Goal: Task Accomplishment & Management: Use online tool/utility

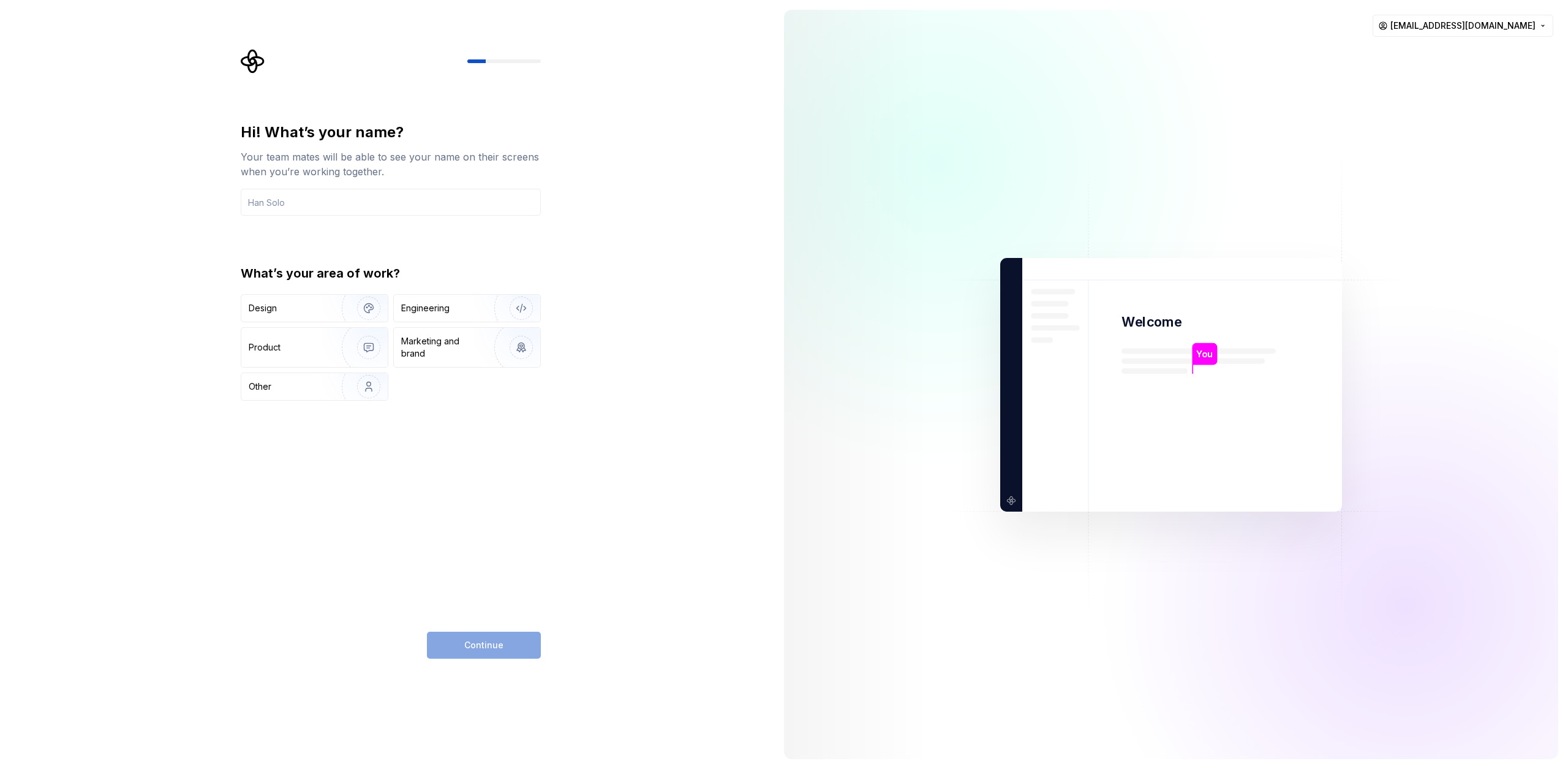
type input "C"
type input "Cane"
click at [475, 313] on img "button" at bounding box center [513, 308] width 79 height 82
click at [496, 649] on span "Continue" at bounding box center [483, 646] width 39 height 13
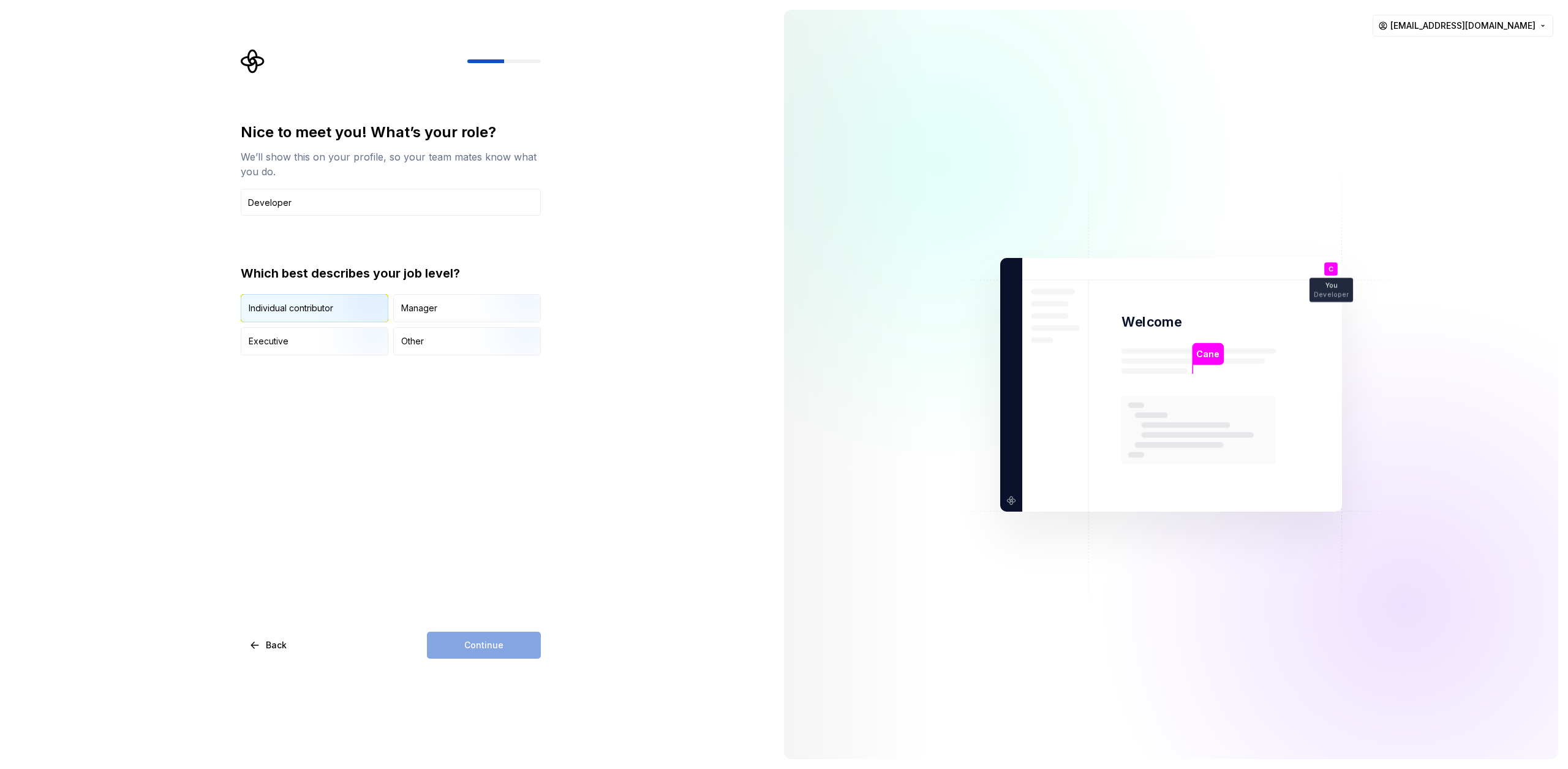
type input "Developer"
click at [309, 305] on div "Individual contributor" at bounding box center [291, 309] width 84 height 13
click at [508, 650] on button "Continue" at bounding box center [484, 645] width 114 height 27
click at [251, 296] on div at bounding box center [247, 301] width 13 height 13
click at [247, 296] on button "Just me" at bounding box center [246, 300] width 10 height 10
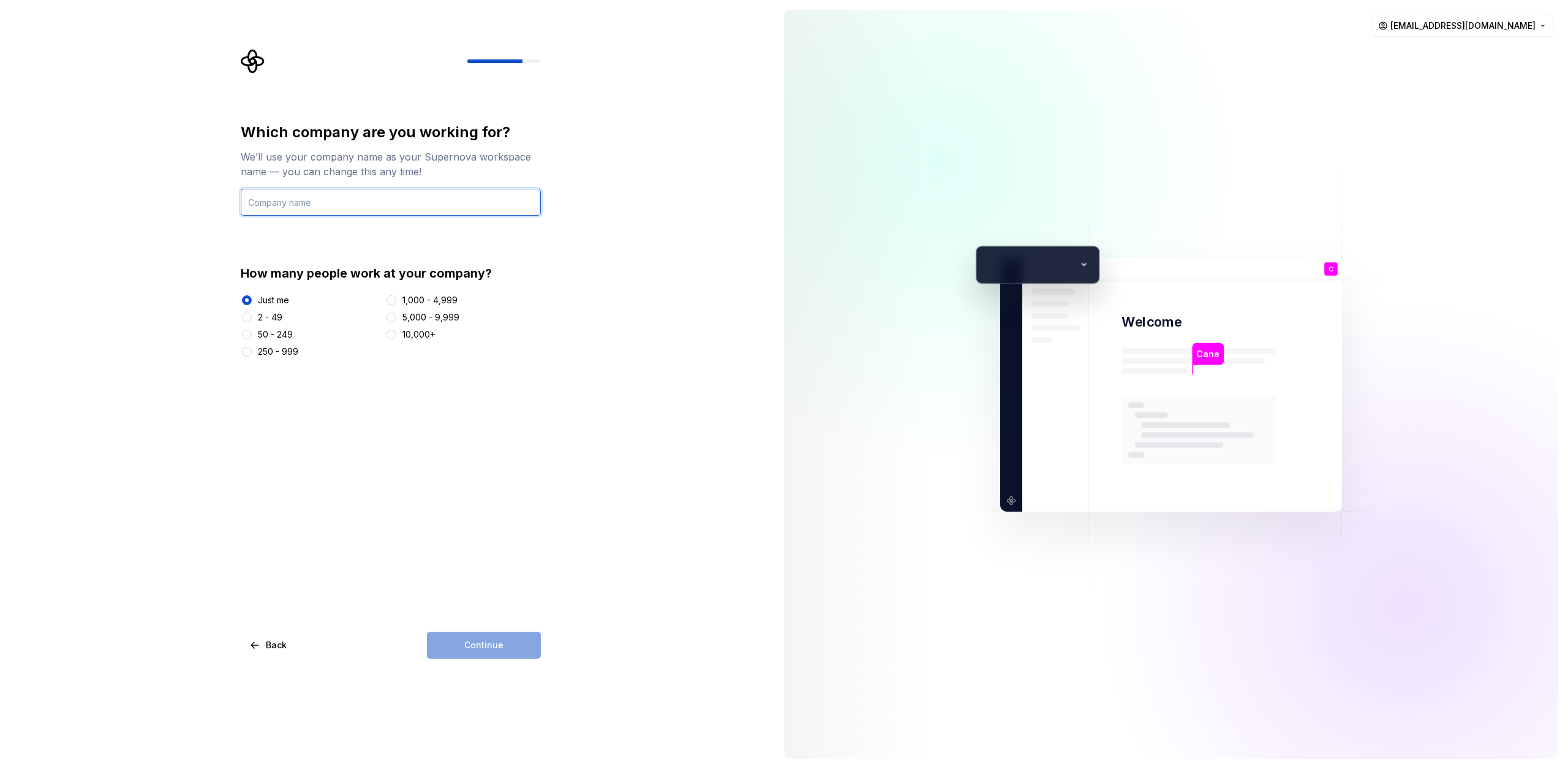
click at [334, 208] on input "text" at bounding box center [390, 202] width 300 height 27
type input "sss"
click at [474, 650] on span "Continue" at bounding box center [483, 646] width 39 height 13
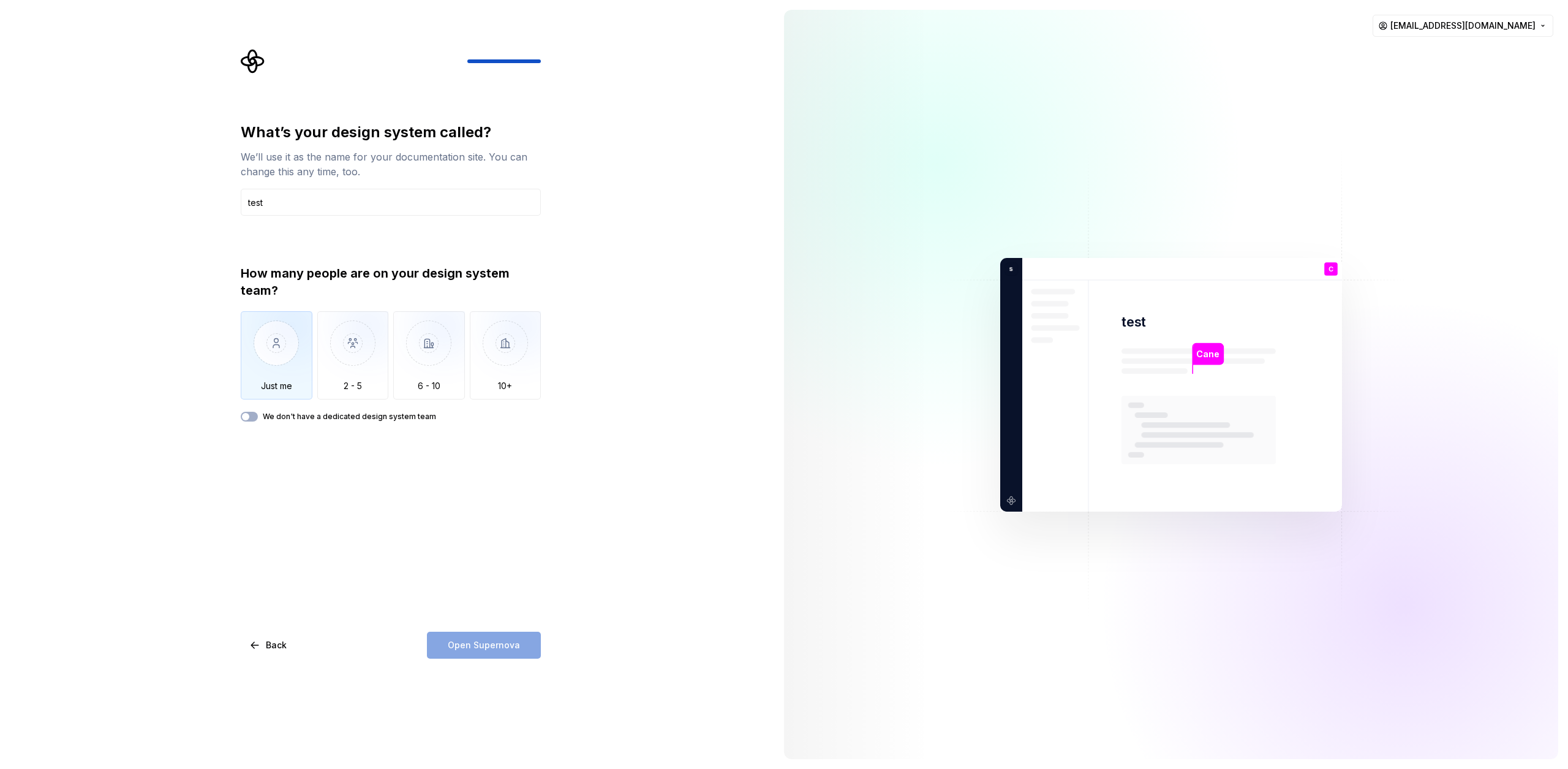
type input "test"
click at [278, 376] on img "button" at bounding box center [276, 352] width 72 height 82
click at [490, 643] on span "Open Supernova" at bounding box center [484, 646] width 72 height 13
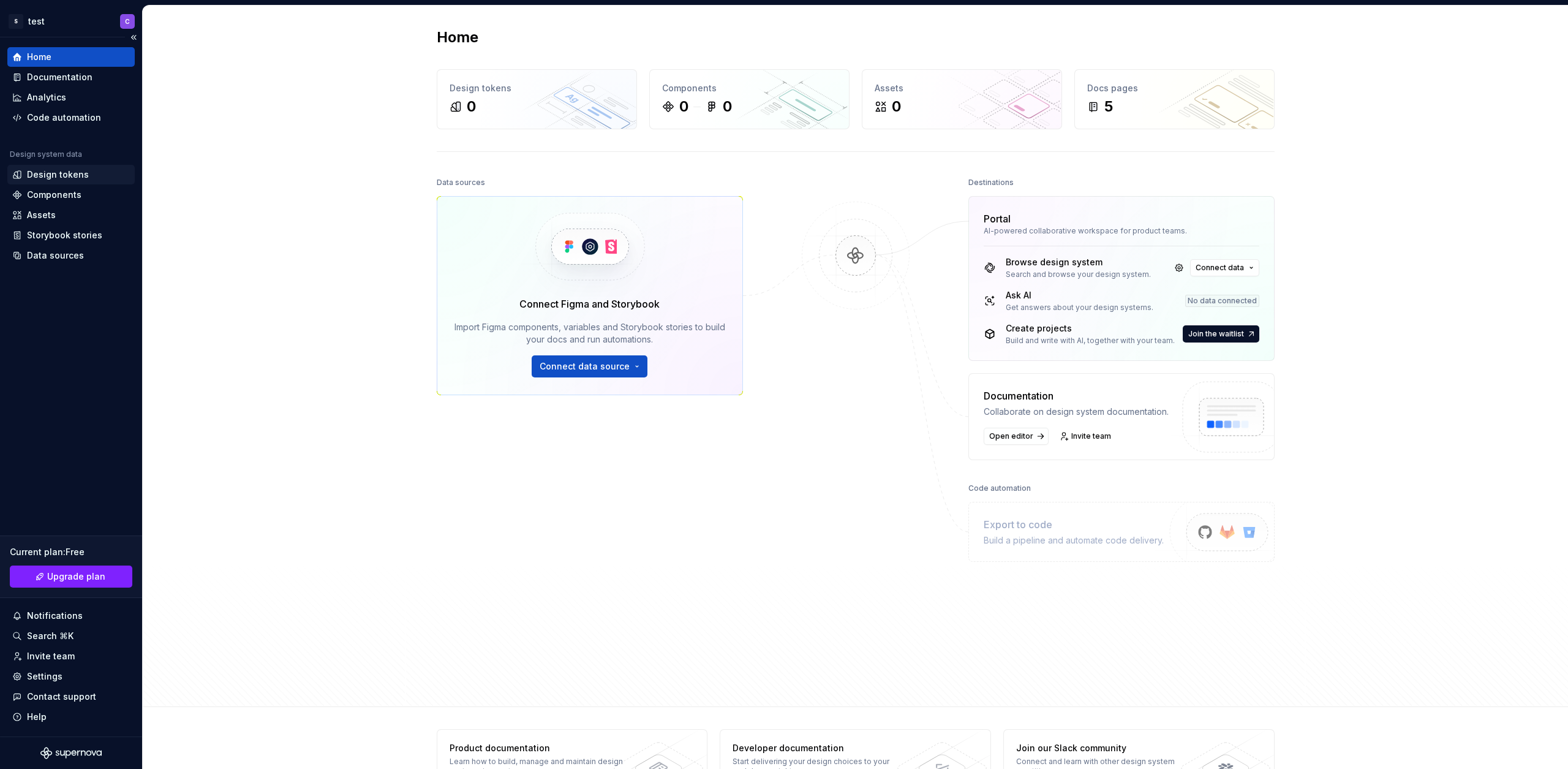
click at [66, 174] on div "Design tokens" at bounding box center [58, 175] width 62 height 13
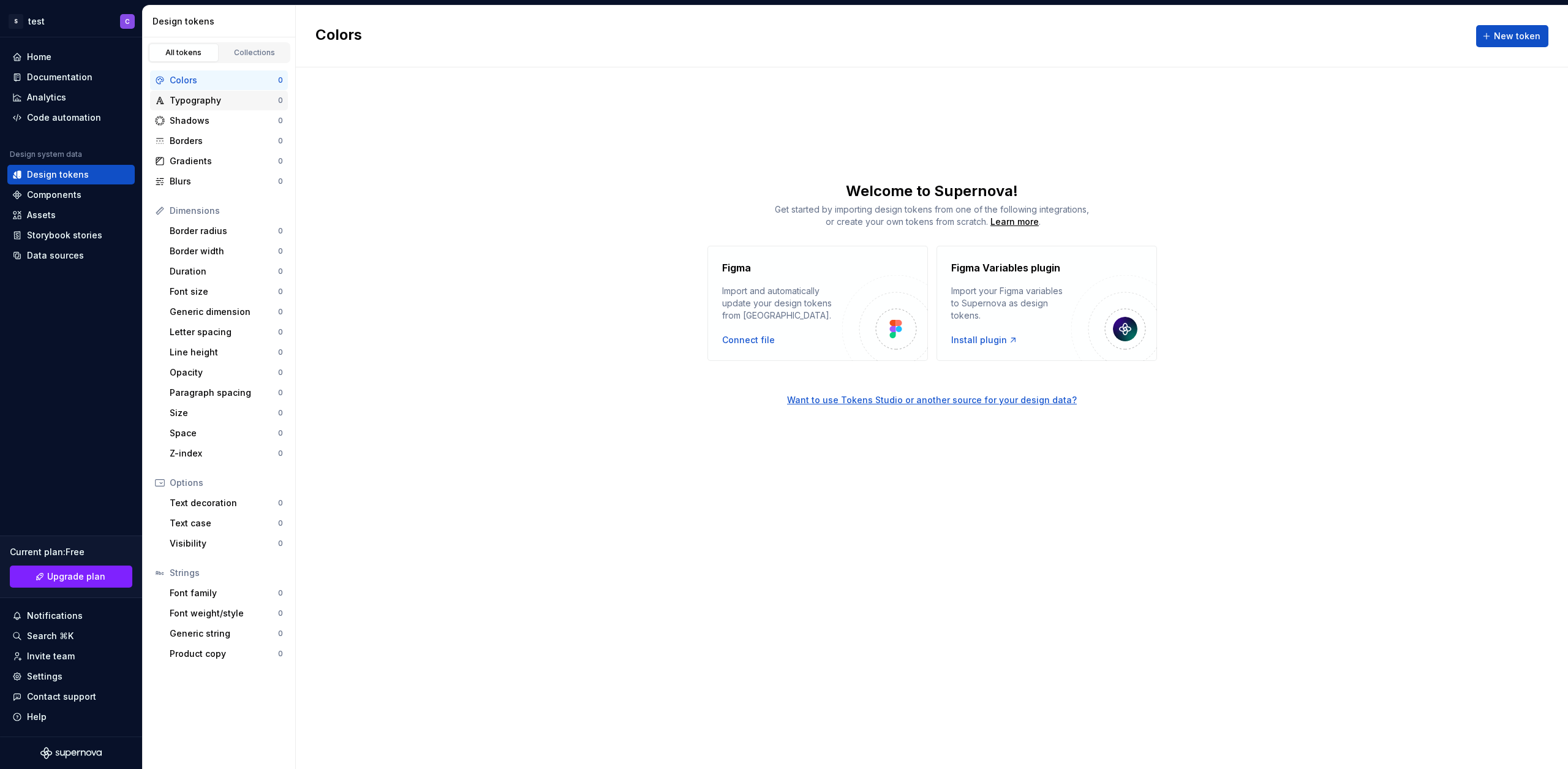
click at [194, 107] on div "Typography 0" at bounding box center [219, 101] width 138 height 20
click at [262, 60] on link "Collections" at bounding box center [254, 53] width 70 height 18
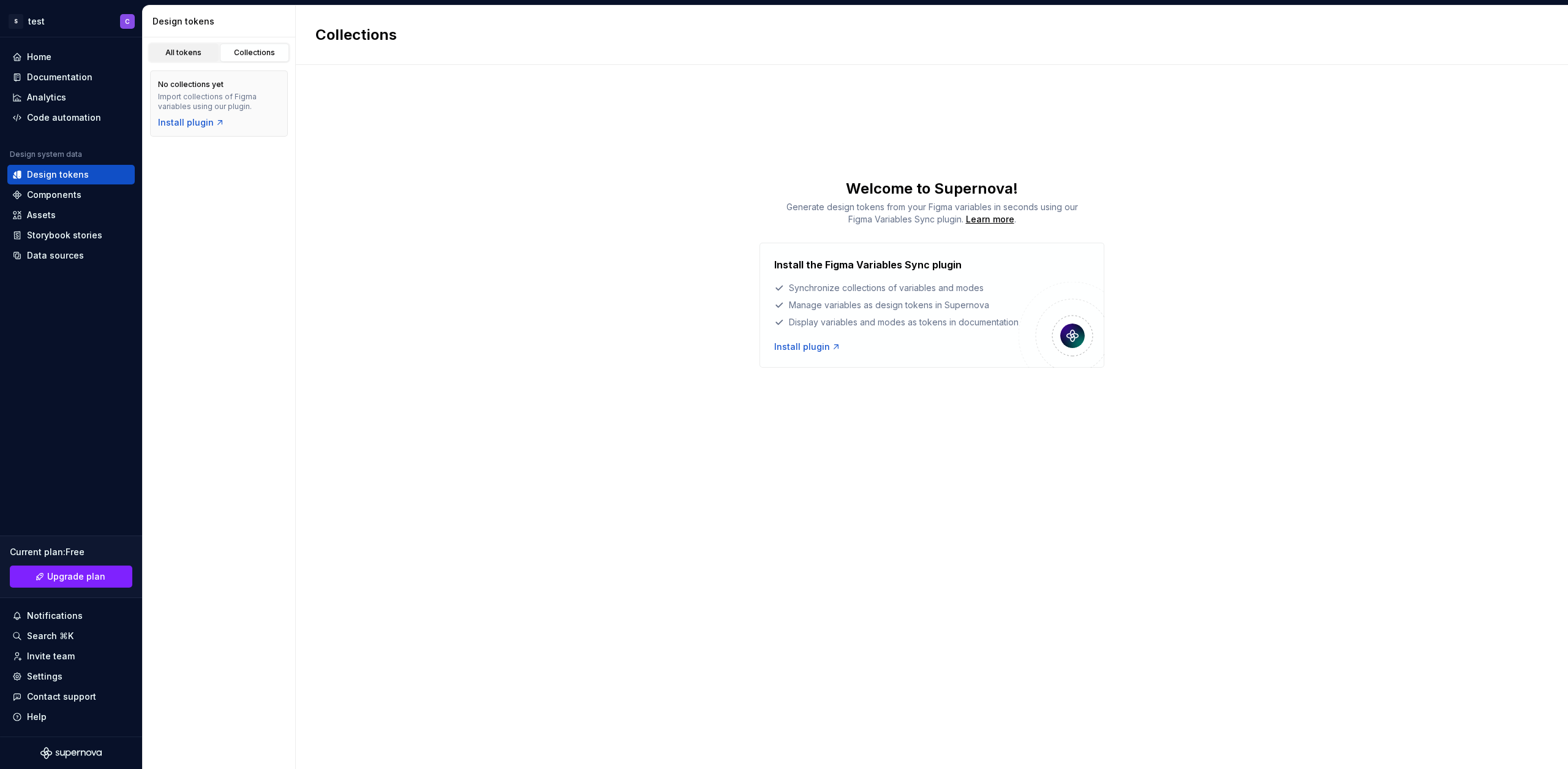
click at [190, 56] on div "All tokens" at bounding box center [184, 53] width 62 height 10
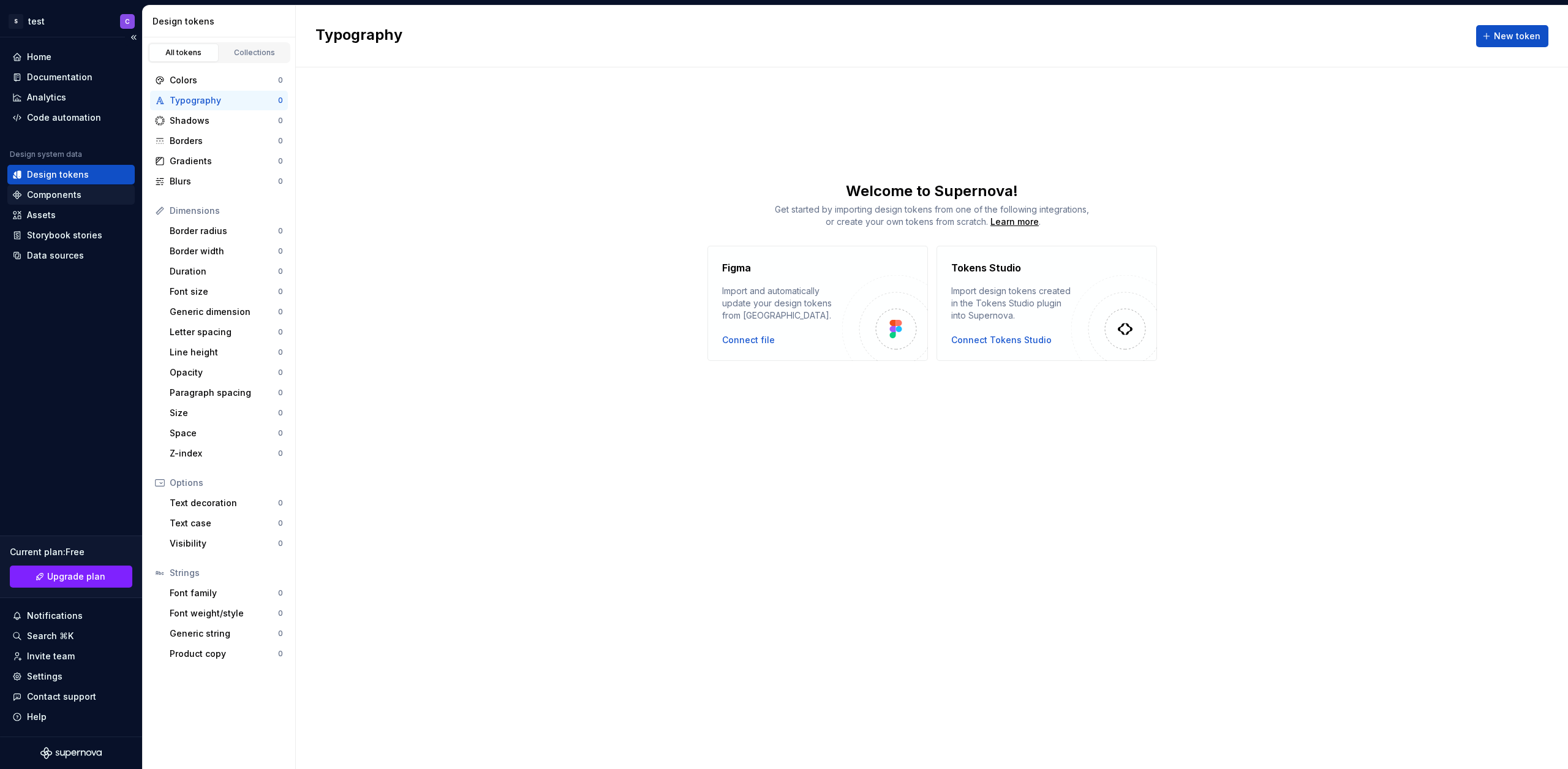
click at [77, 189] on div "Components" at bounding box center [54, 195] width 54 height 13
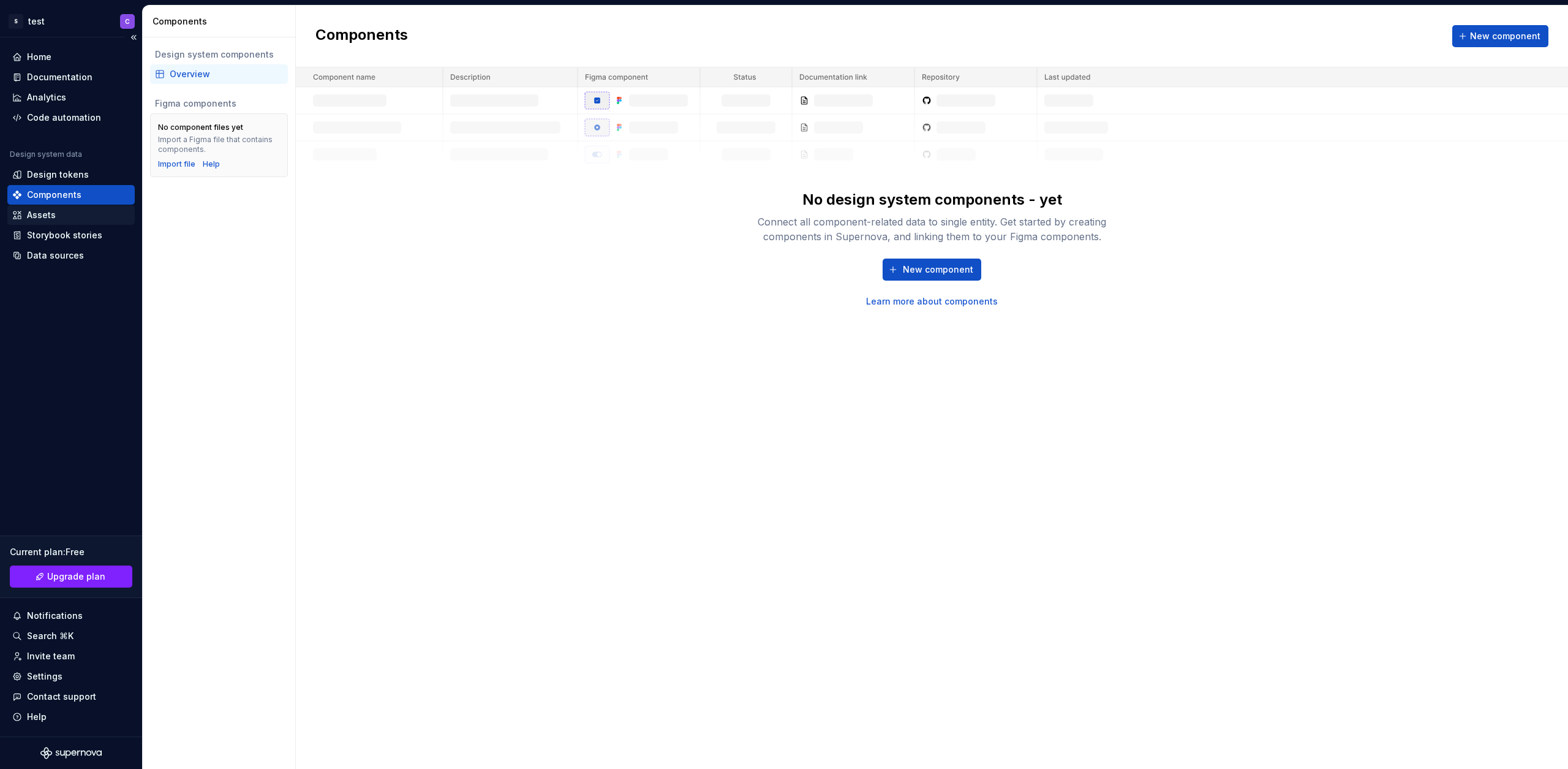
click at [51, 218] on div "Assets" at bounding box center [42, 216] width 29 height 13
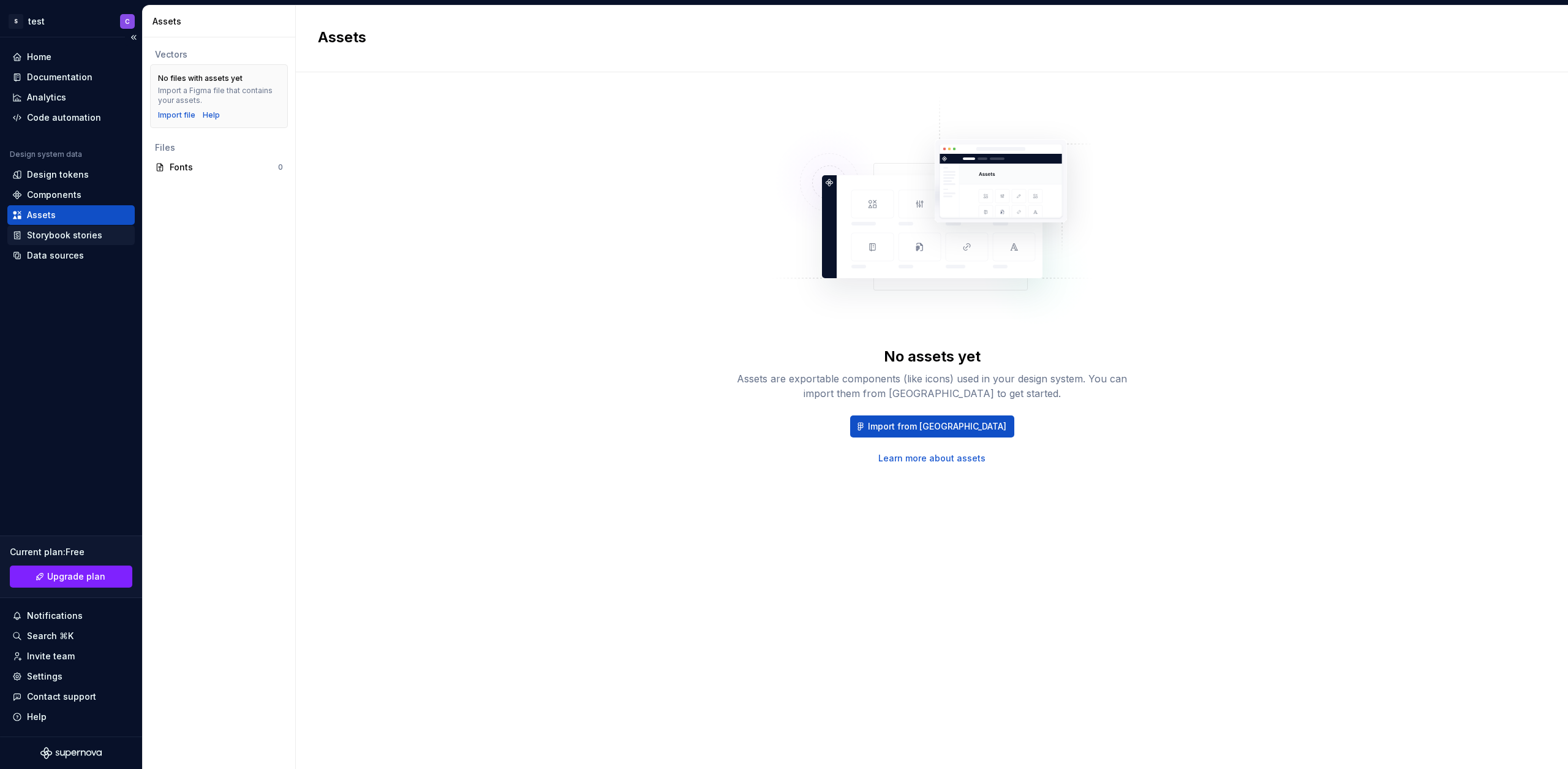
click at [58, 232] on div "Storybook stories" at bounding box center [64, 236] width 75 height 13
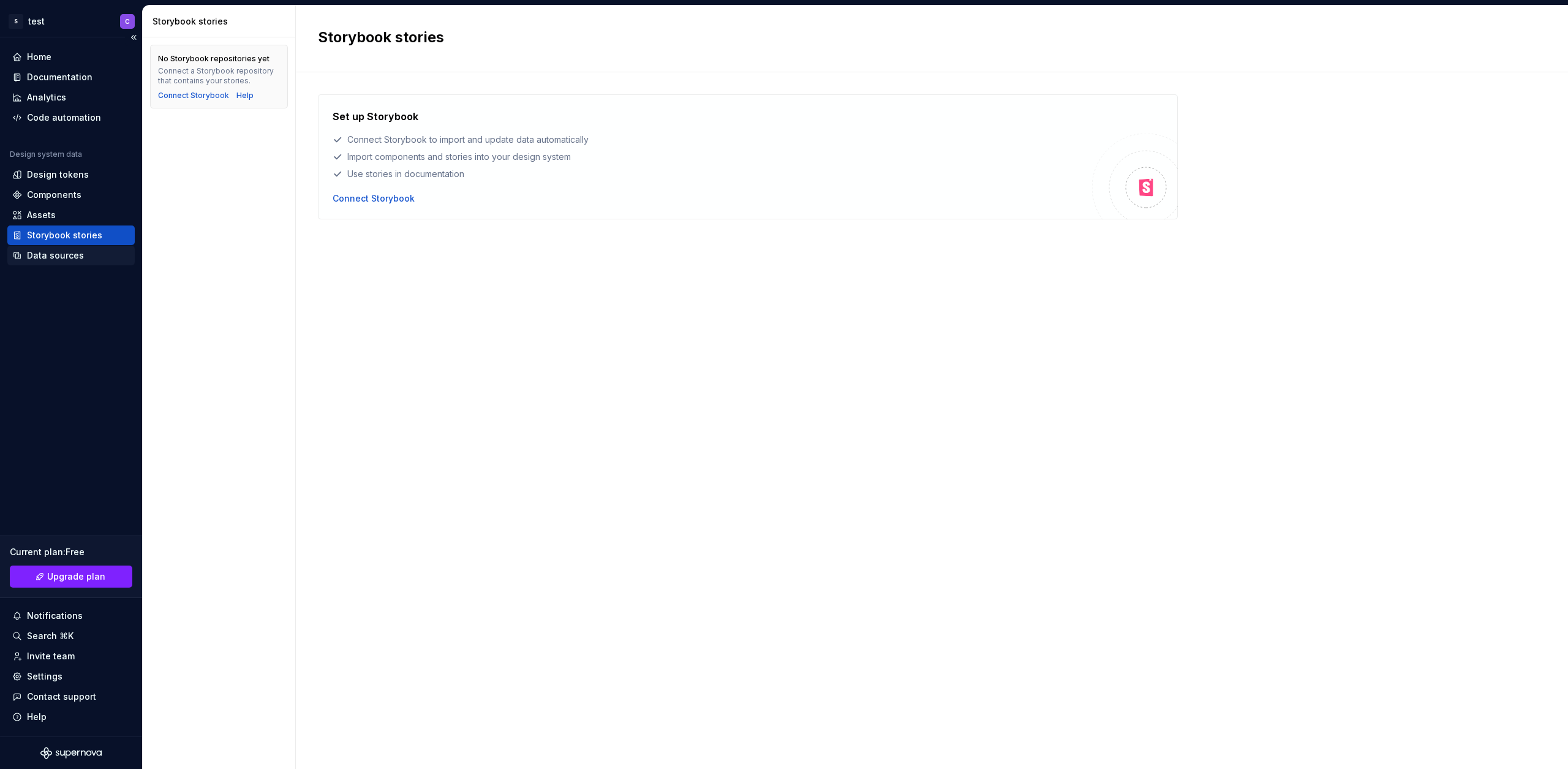
click at [56, 255] on div "Data sources" at bounding box center [55, 255] width 57 height 13
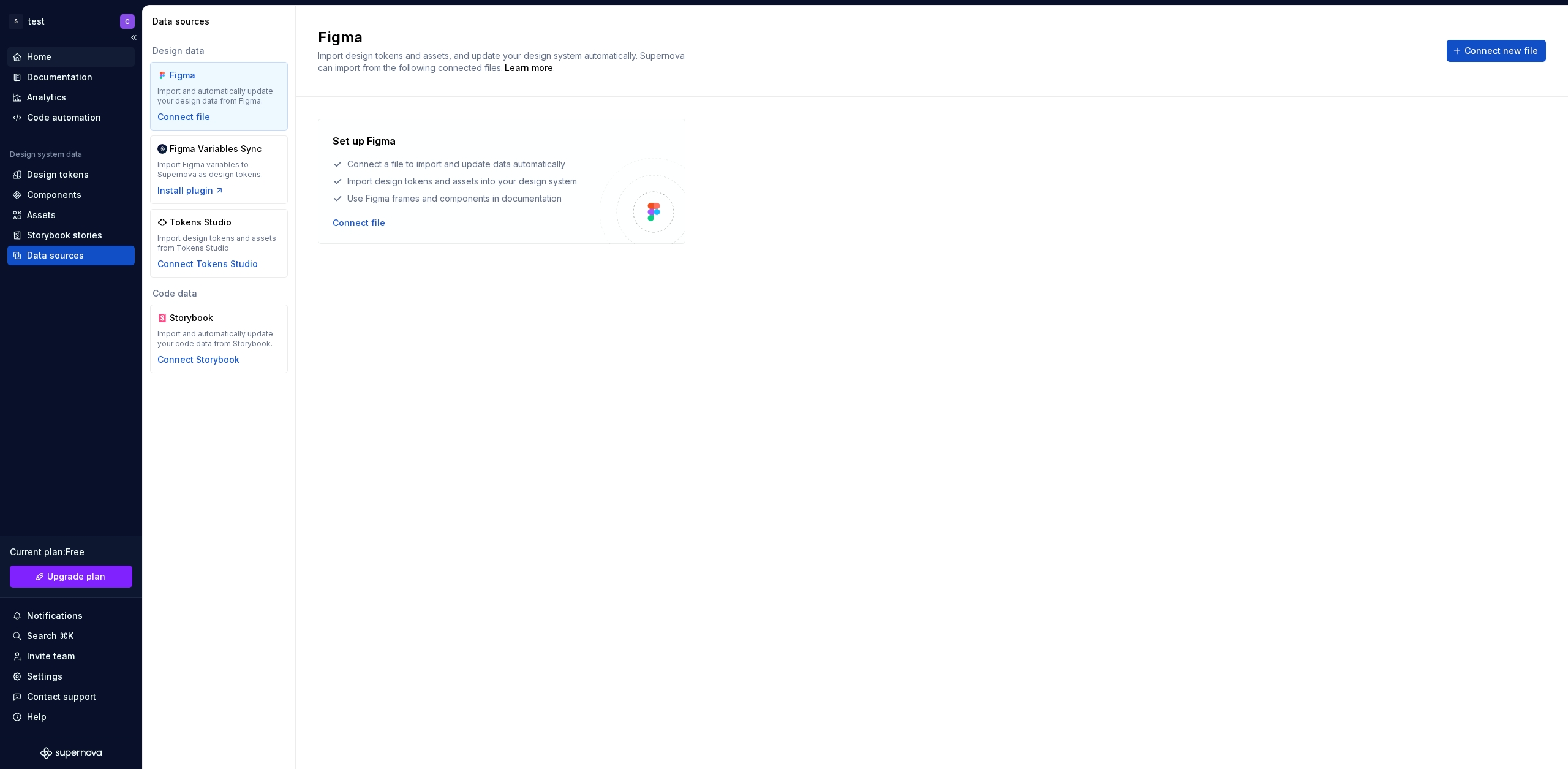
click at [27, 50] on div "Home" at bounding box center [71, 57] width 128 height 20
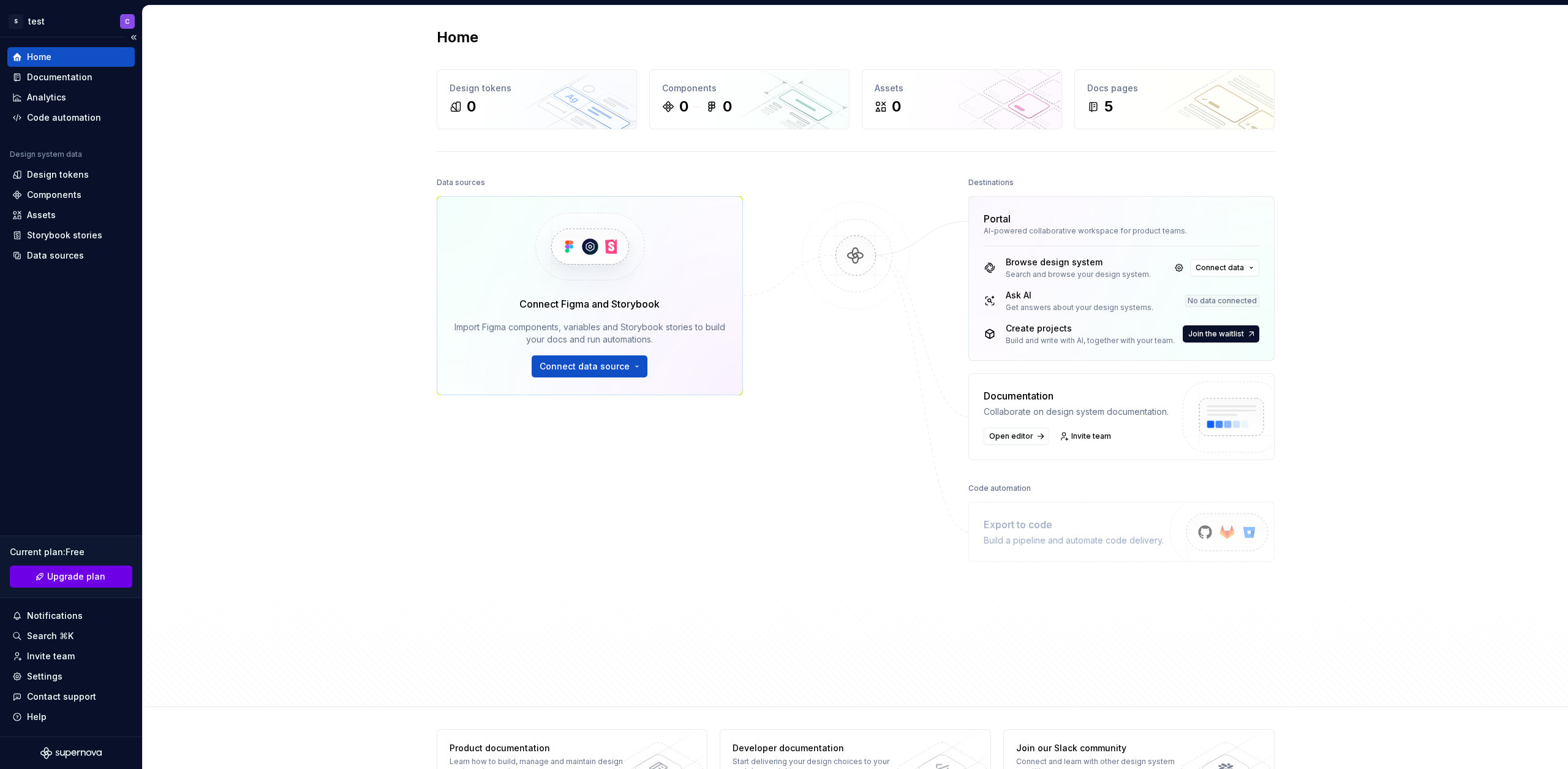
click at [79, 573] on span "Upgrade plan" at bounding box center [76, 577] width 58 height 13
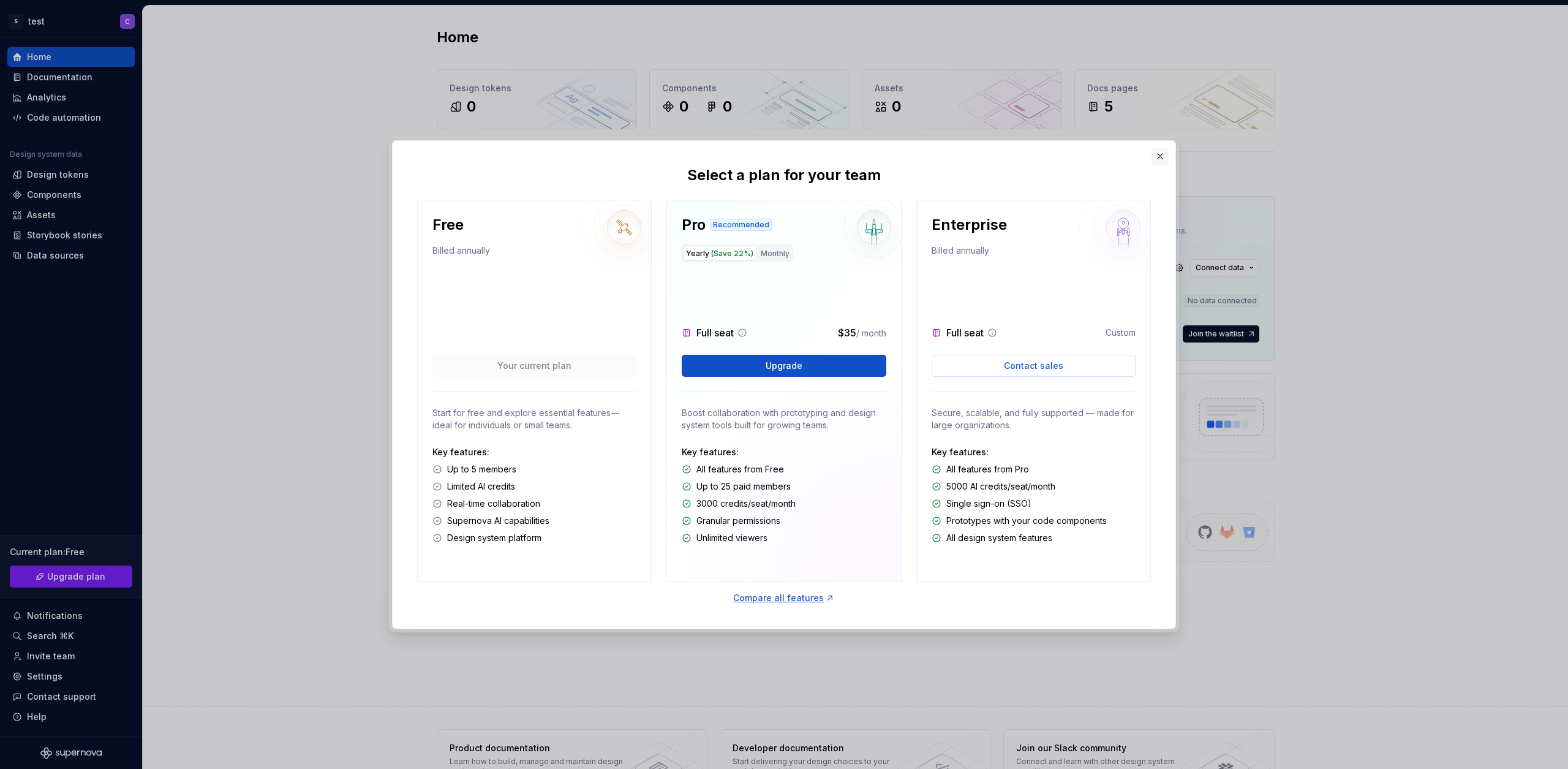
click at [1165, 159] on button "button" at bounding box center [1160, 156] width 17 height 17
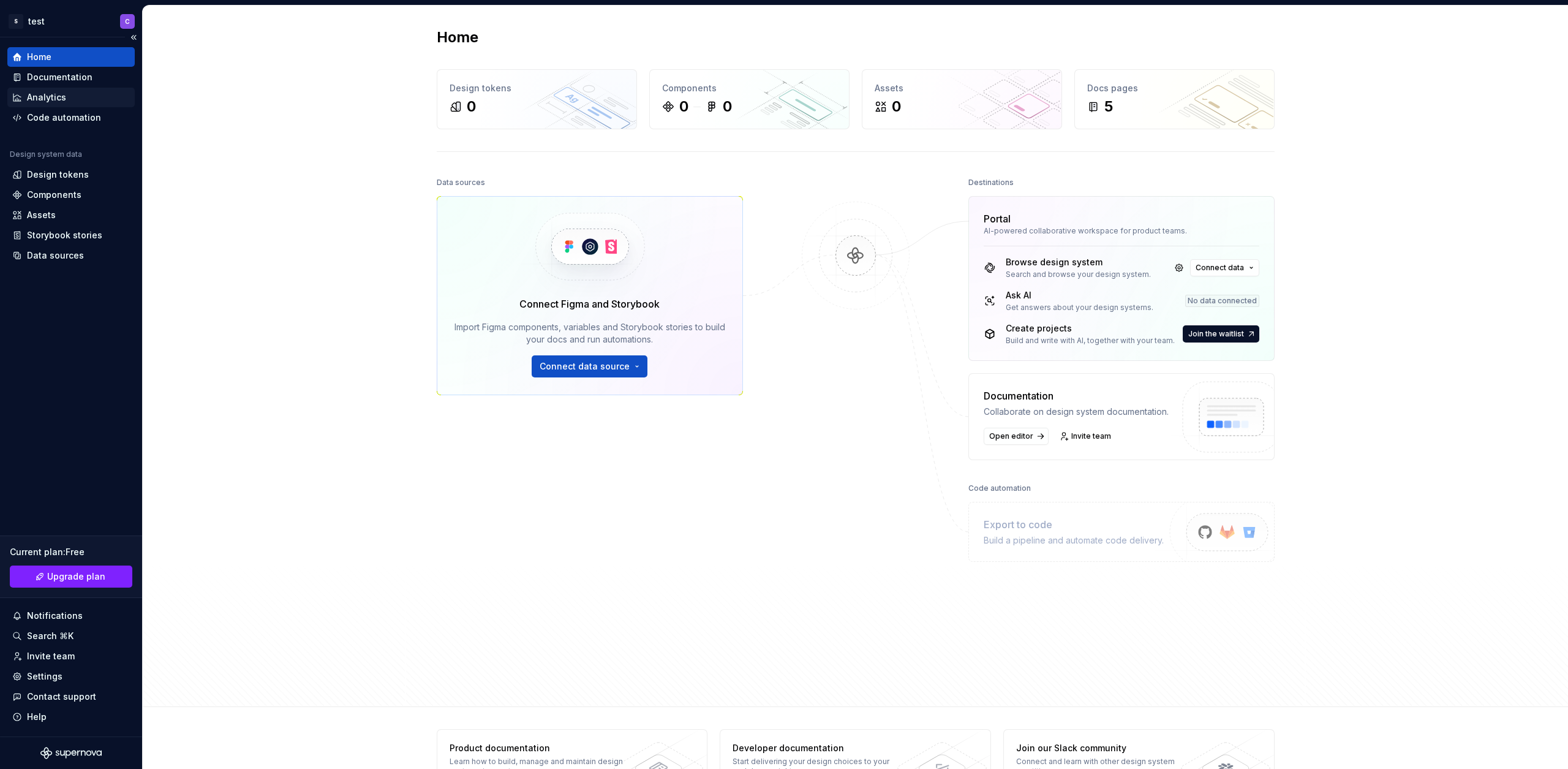
click at [41, 100] on div "Analytics" at bounding box center [46, 98] width 39 height 13
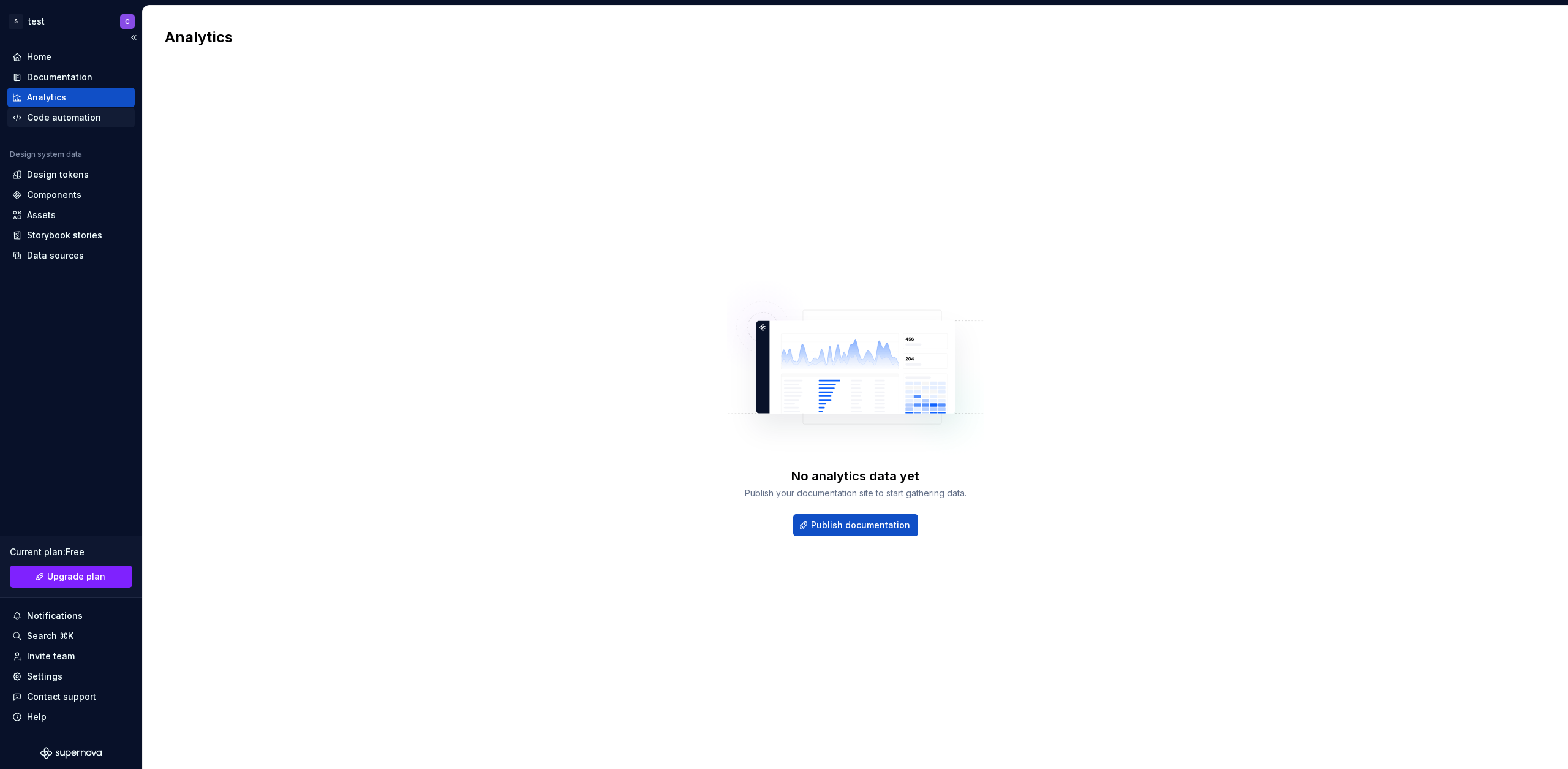
click at [43, 117] on div "Code automation" at bounding box center [64, 118] width 74 height 13
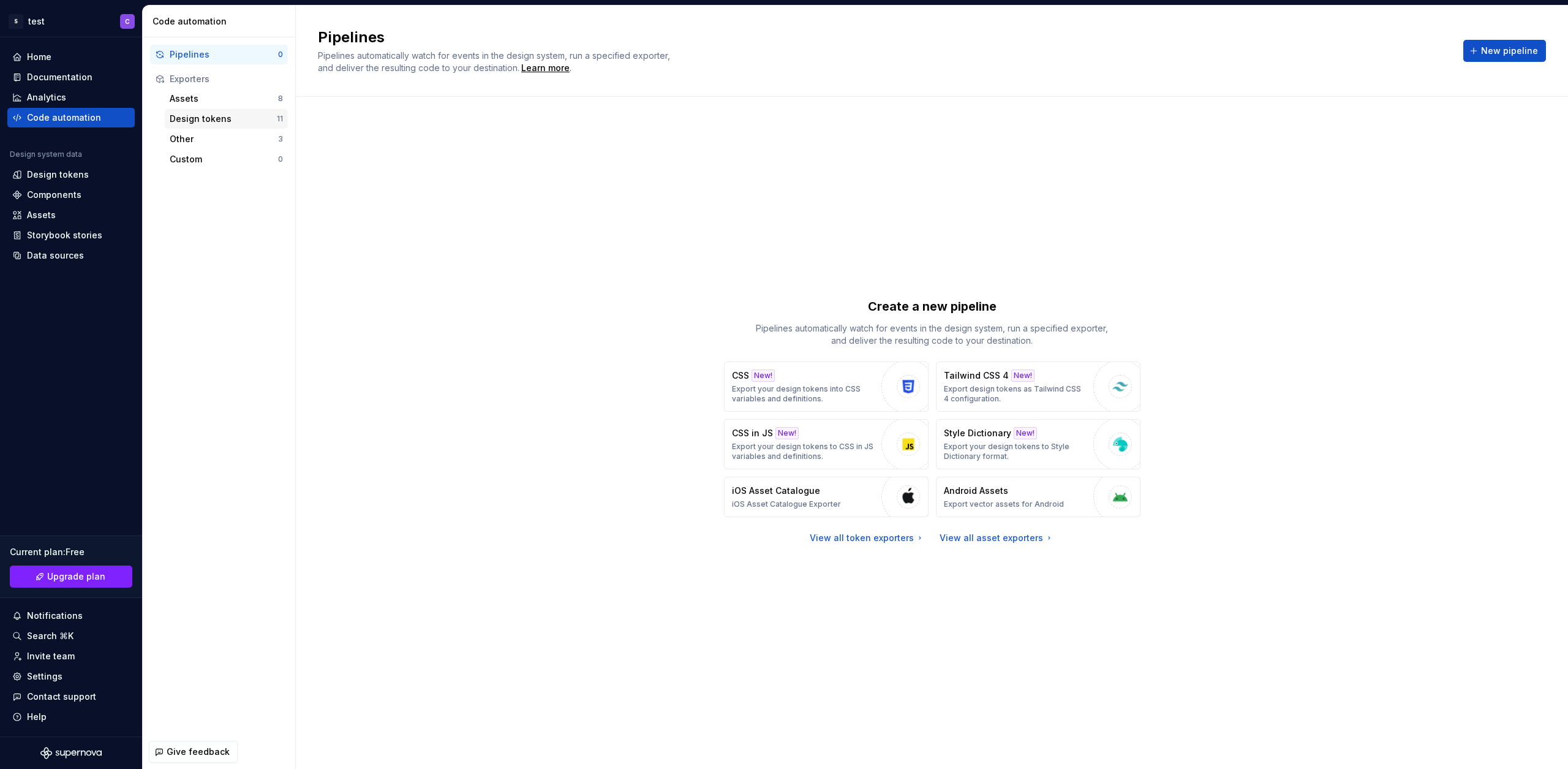
click at [188, 121] on div "Design tokens" at bounding box center [223, 119] width 107 height 13
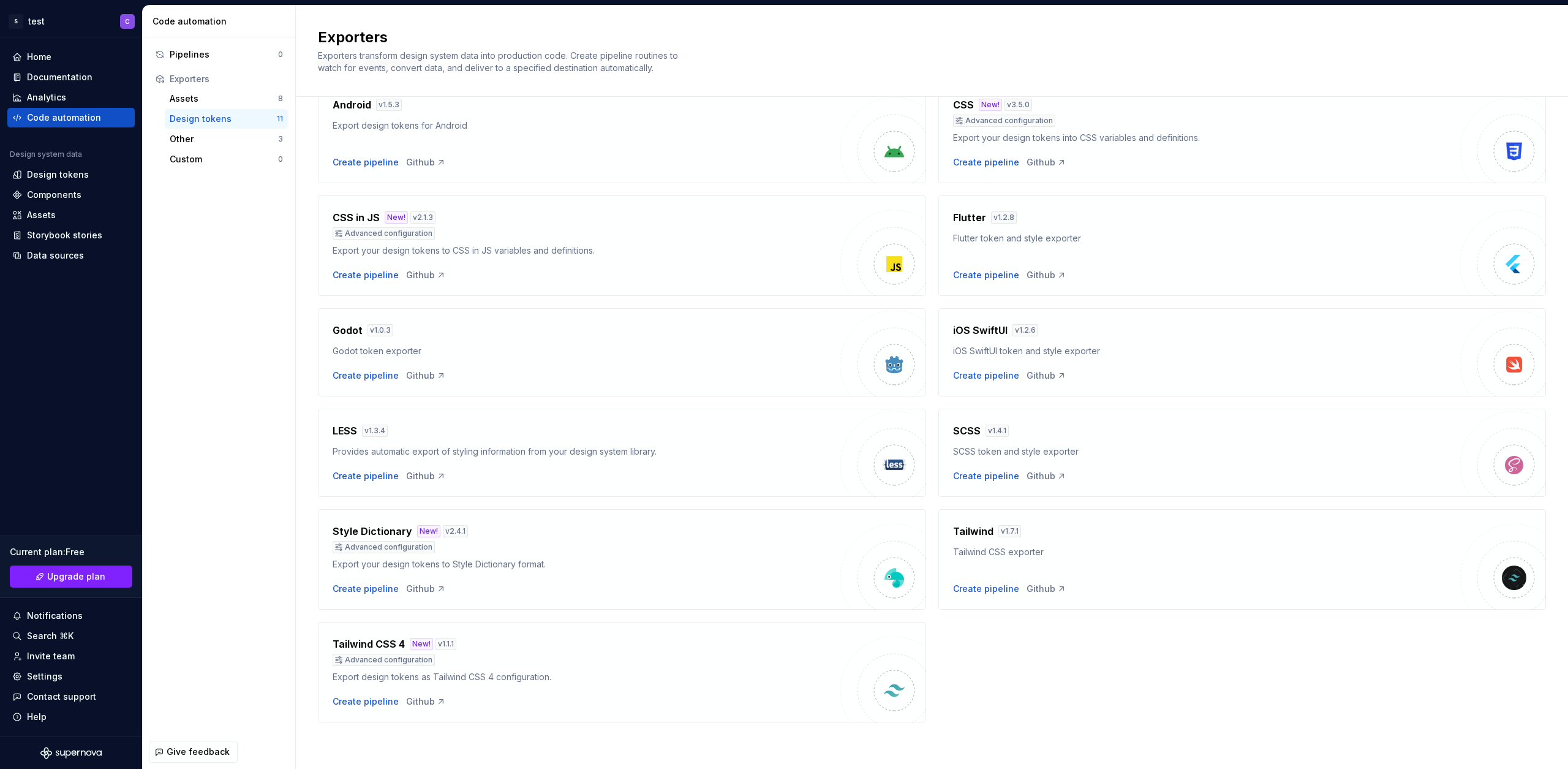
scroll to position [65, 0]
click at [976, 376] on div "Create pipeline" at bounding box center [986, 376] width 66 height 13
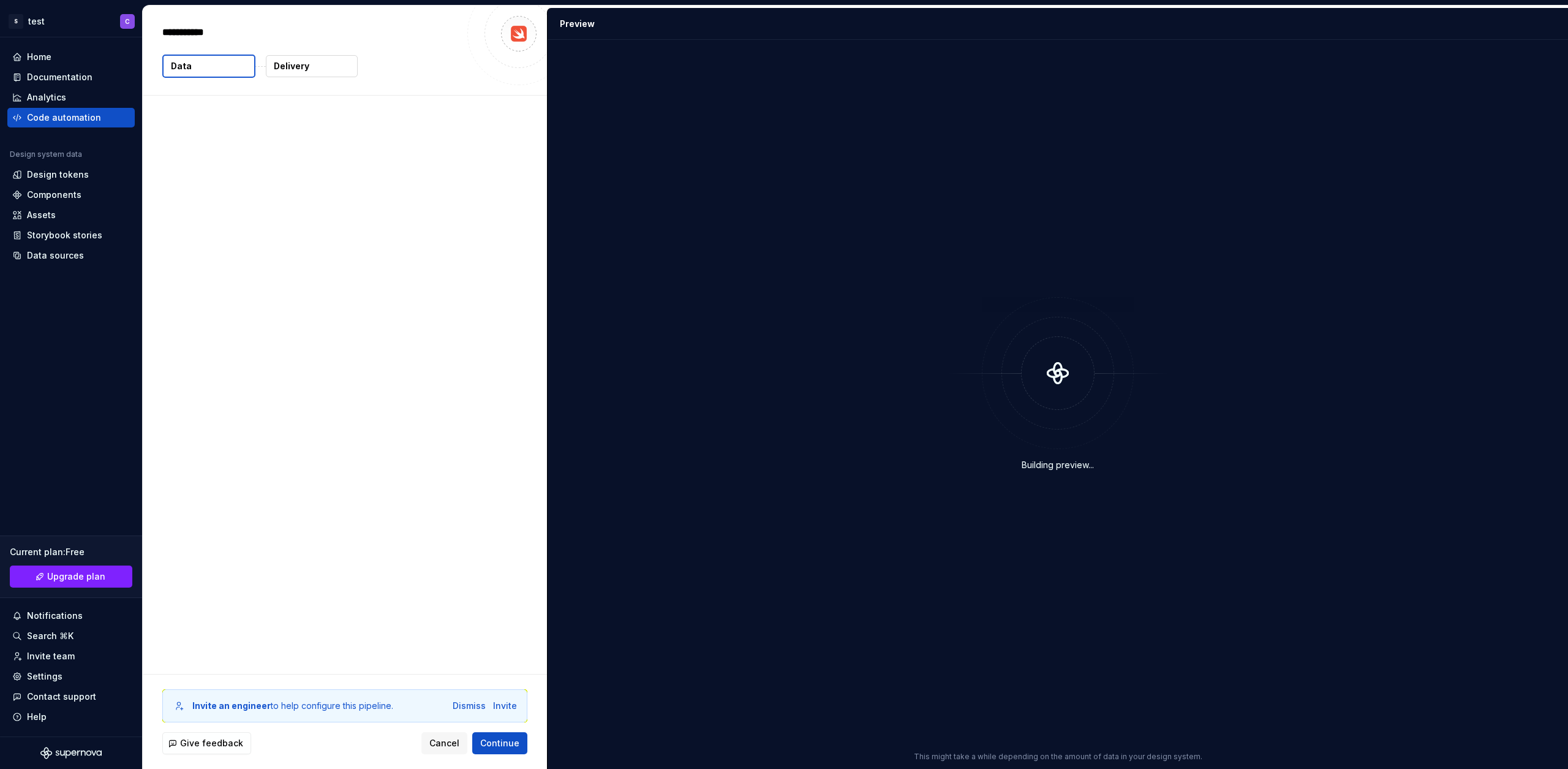
type textarea "*"
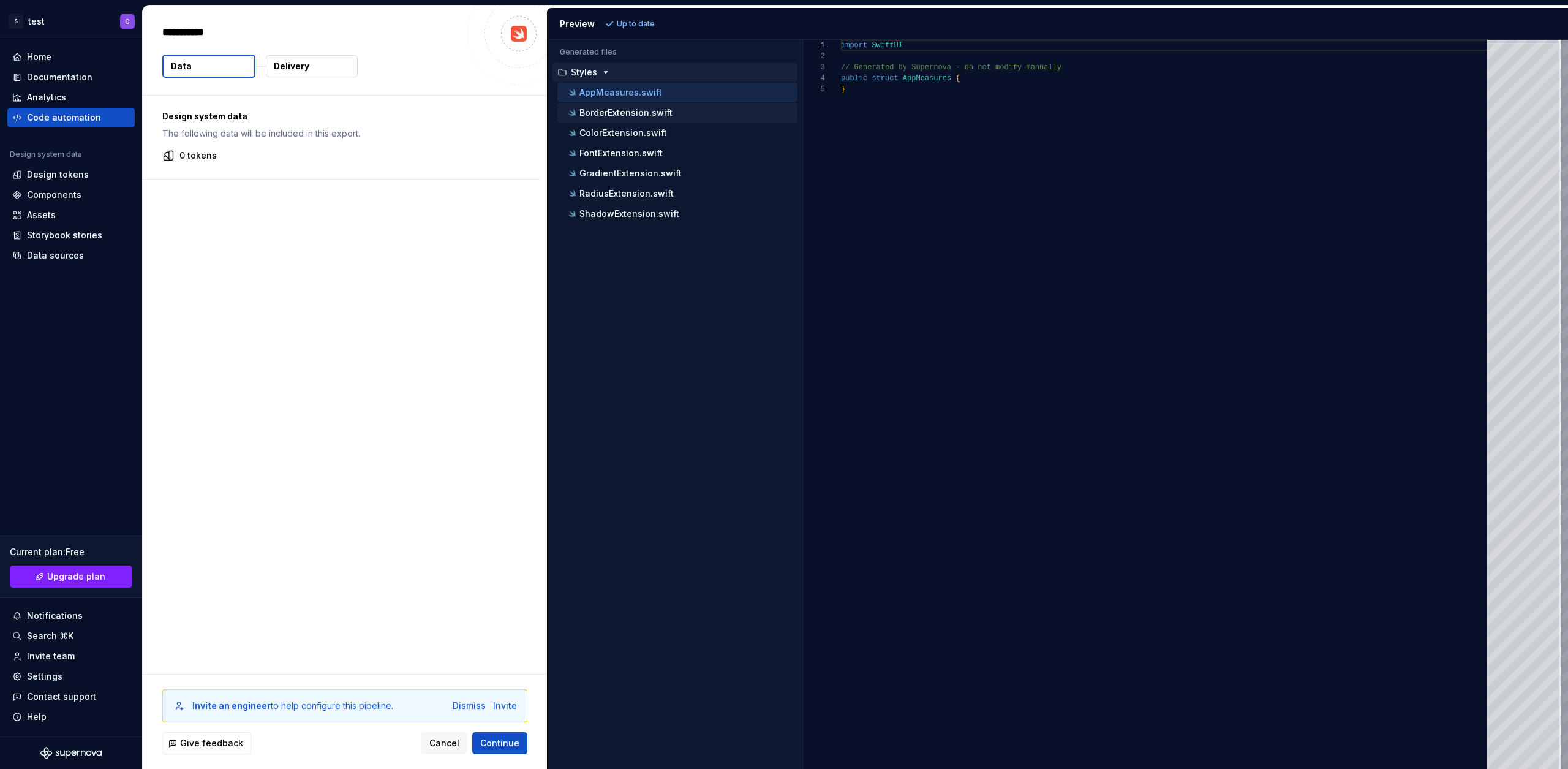
click at [680, 111] on div "BorderExtension.swift" at bounding box center [682, 113] width 232 height 13
click at [655, 128] on p "ColorExtension.swift" at bounding box center [623, 132] width 88 height 10
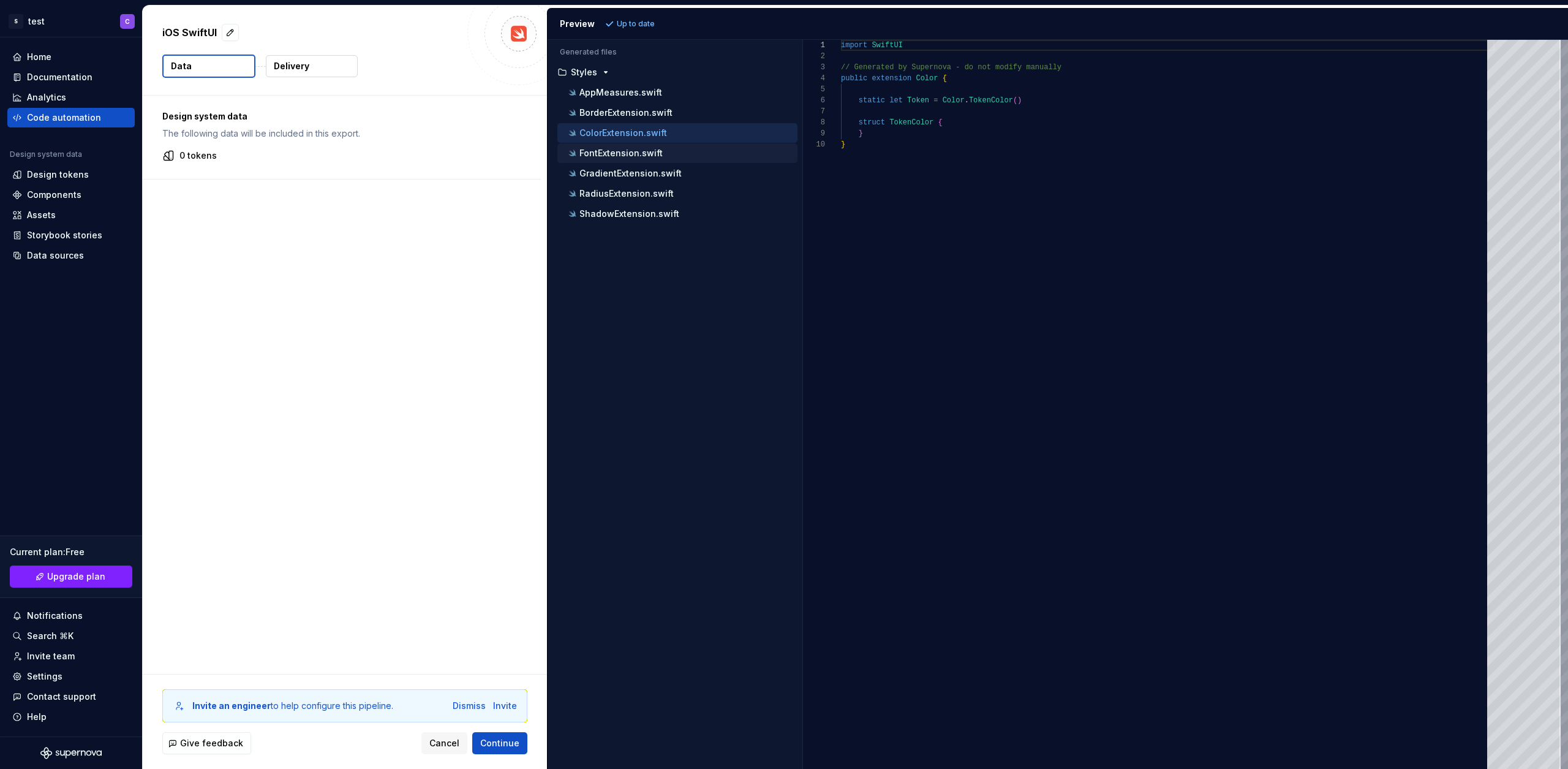
click at [655, 151] on p "FontExtension.swift" at bounding box center [621, 153] width 83 height 10
click at [665, 175] on p "GradientExtension.swift" at bounding box center [630, 173] width 102 height 10
click at [652, 190] on p "RadiusExtension.swift" at bounding box center [626, 193] width 94 height 10
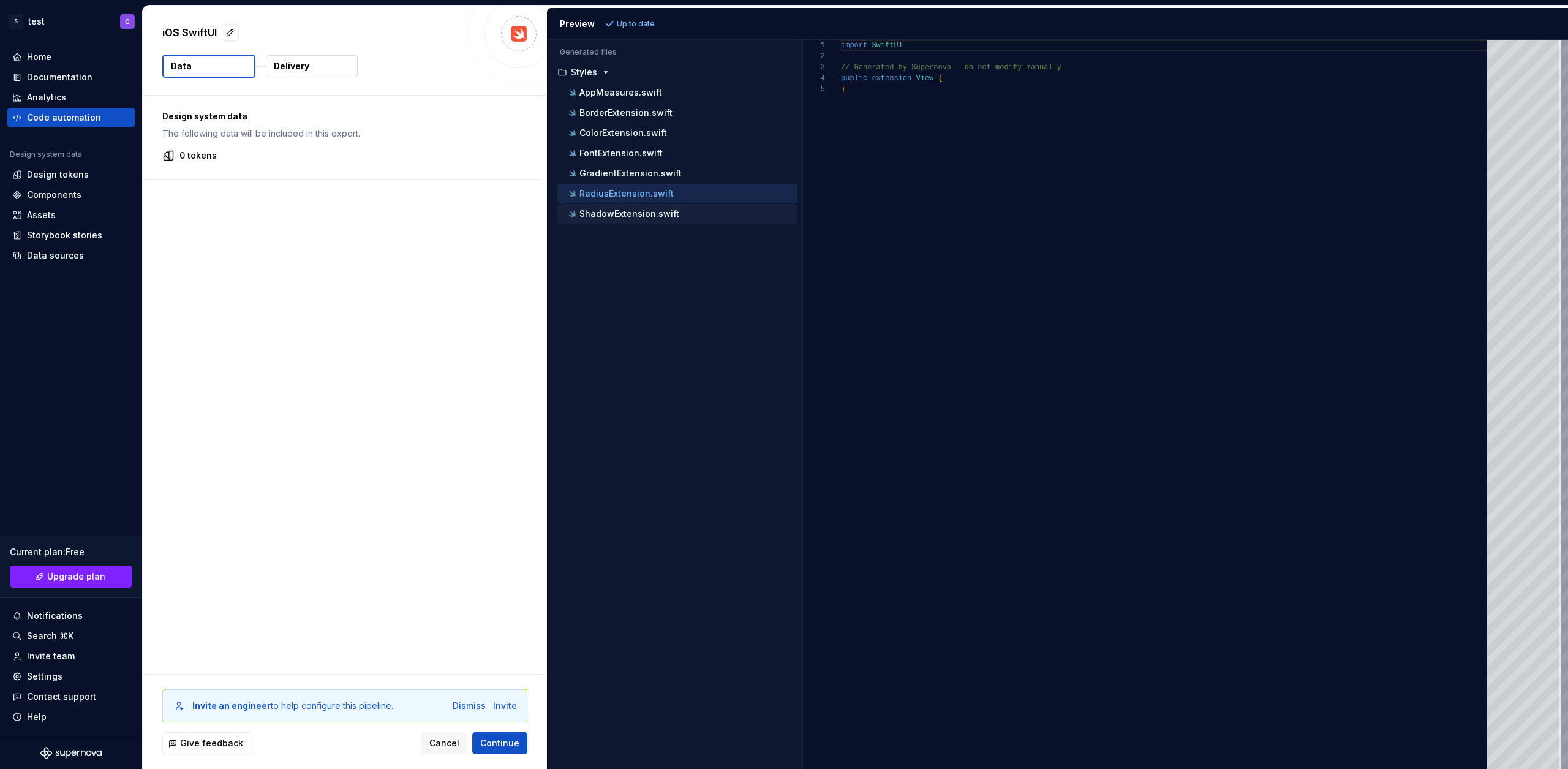
click at [655, 209] on p "ShadowExtension.swift" at bounding box center [629, 214] width 100 height 10
click at [622, 91] on p "AppMeasures.swift" at bounding box center [620, 92] width 82 height 10
type textarea "**********"
click at [319, 67] on button "Delivery" at bounding box center [311, 66] width 91 height 22
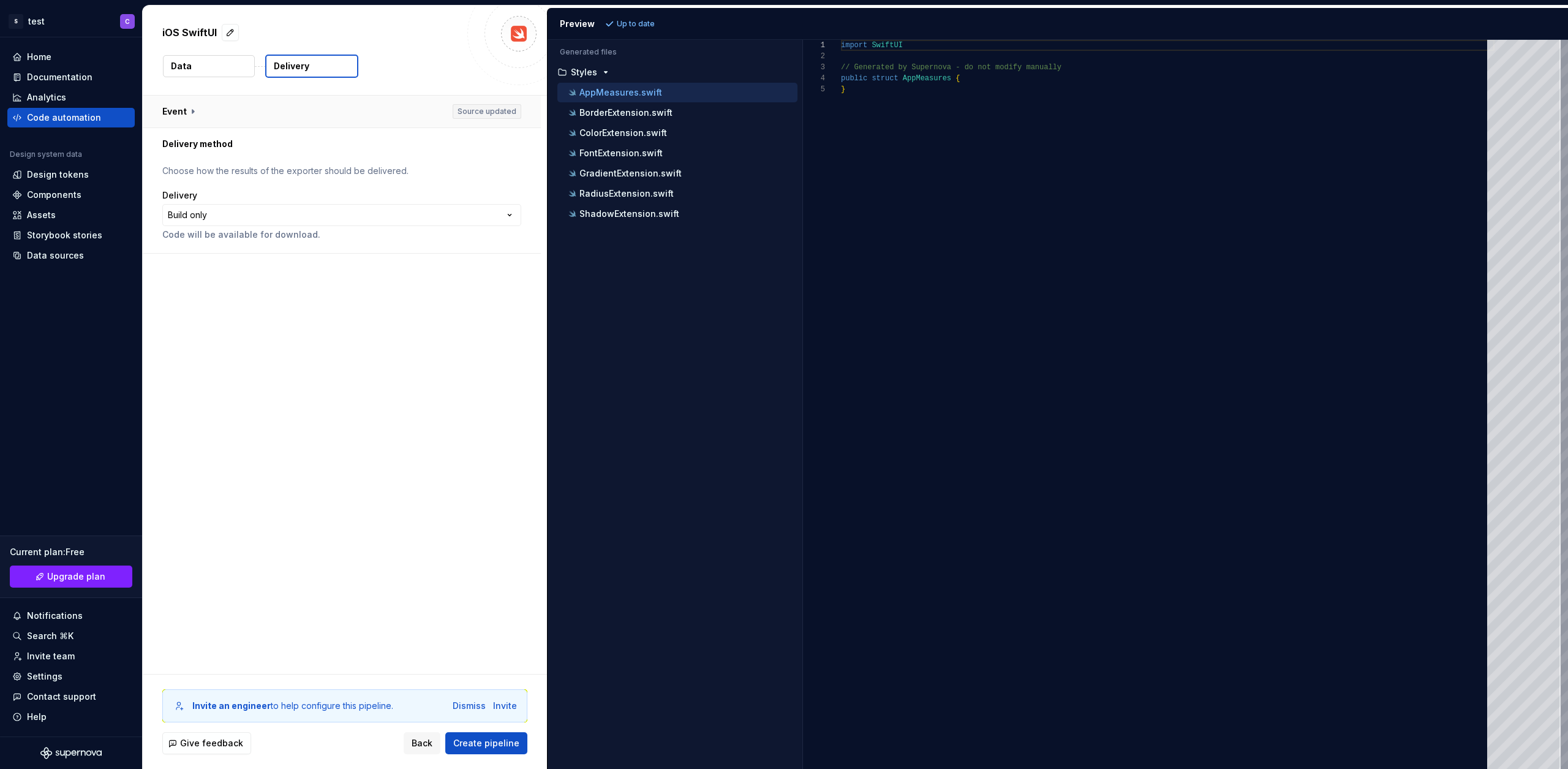
click at [188, 111] on button "button" at bounding box center [342, 111] width 398 height 32
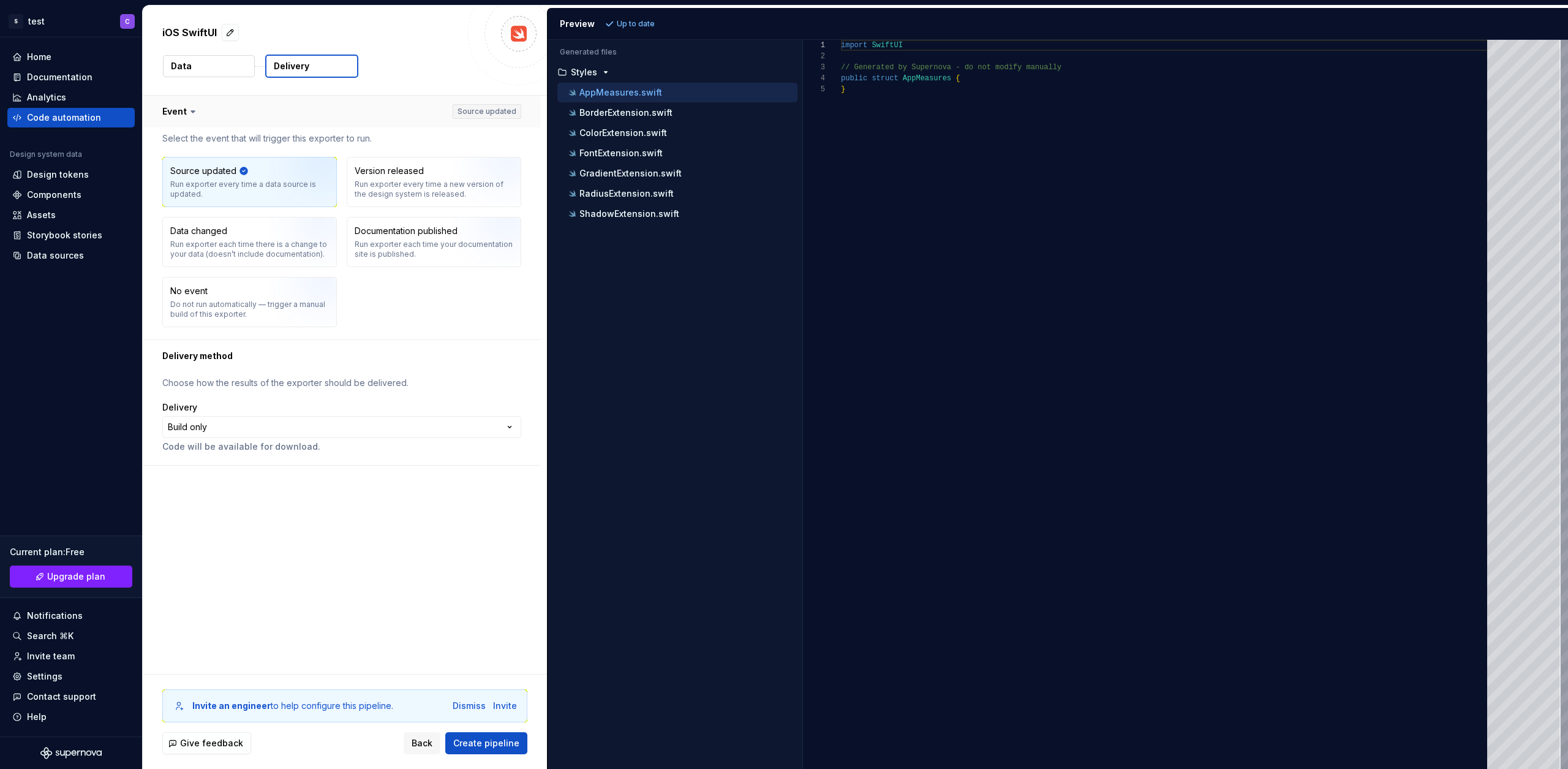
click at [188, 111] on icon at bounding box center [193, 111] width 13 height 13
click at [85, 118] on div "Code automation" at bounding box center [64, 118] width 74 height 13
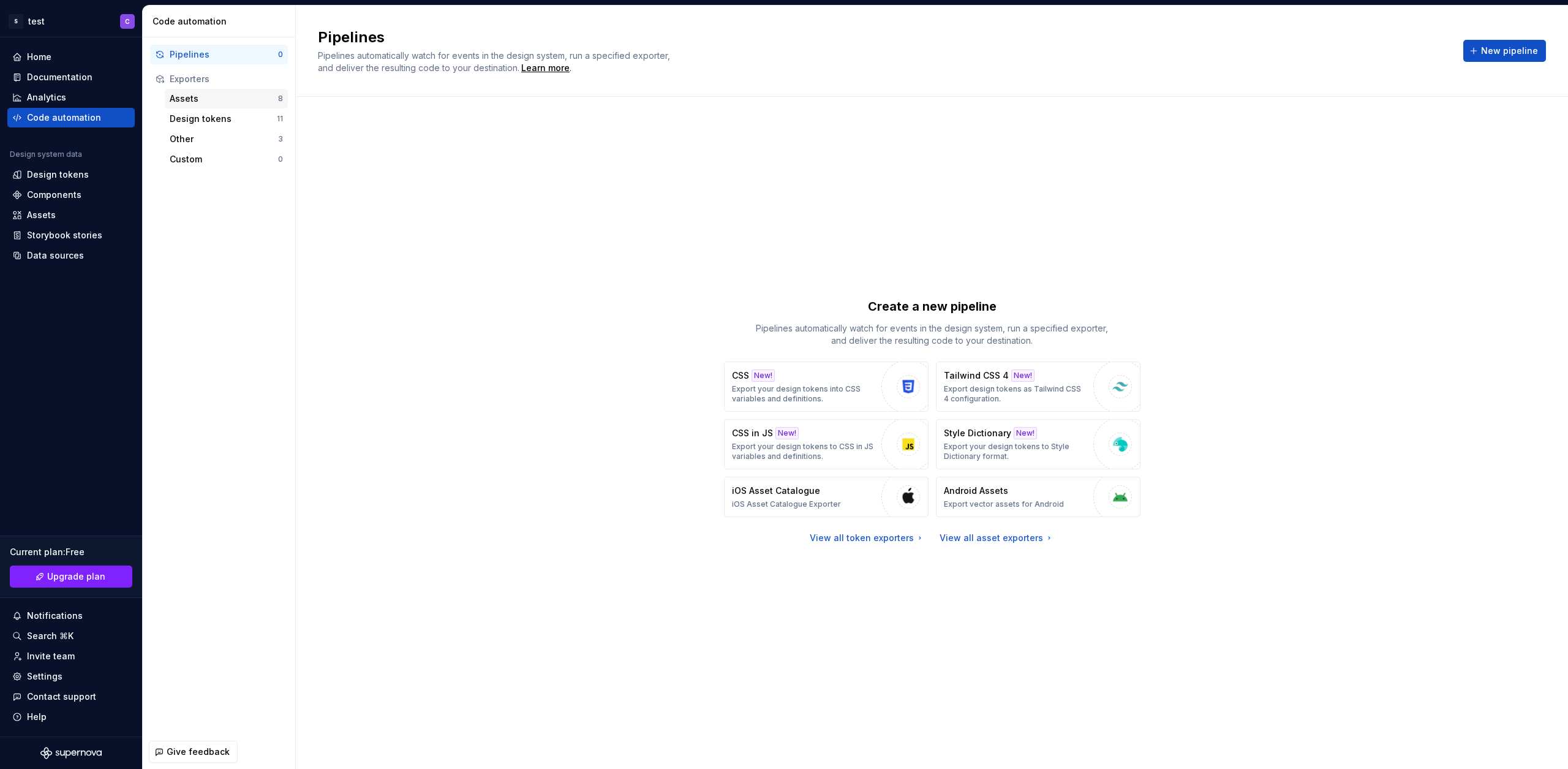
click at [211, 102] on div "Assets" at bounding box center [224, 99] width 109 height 13
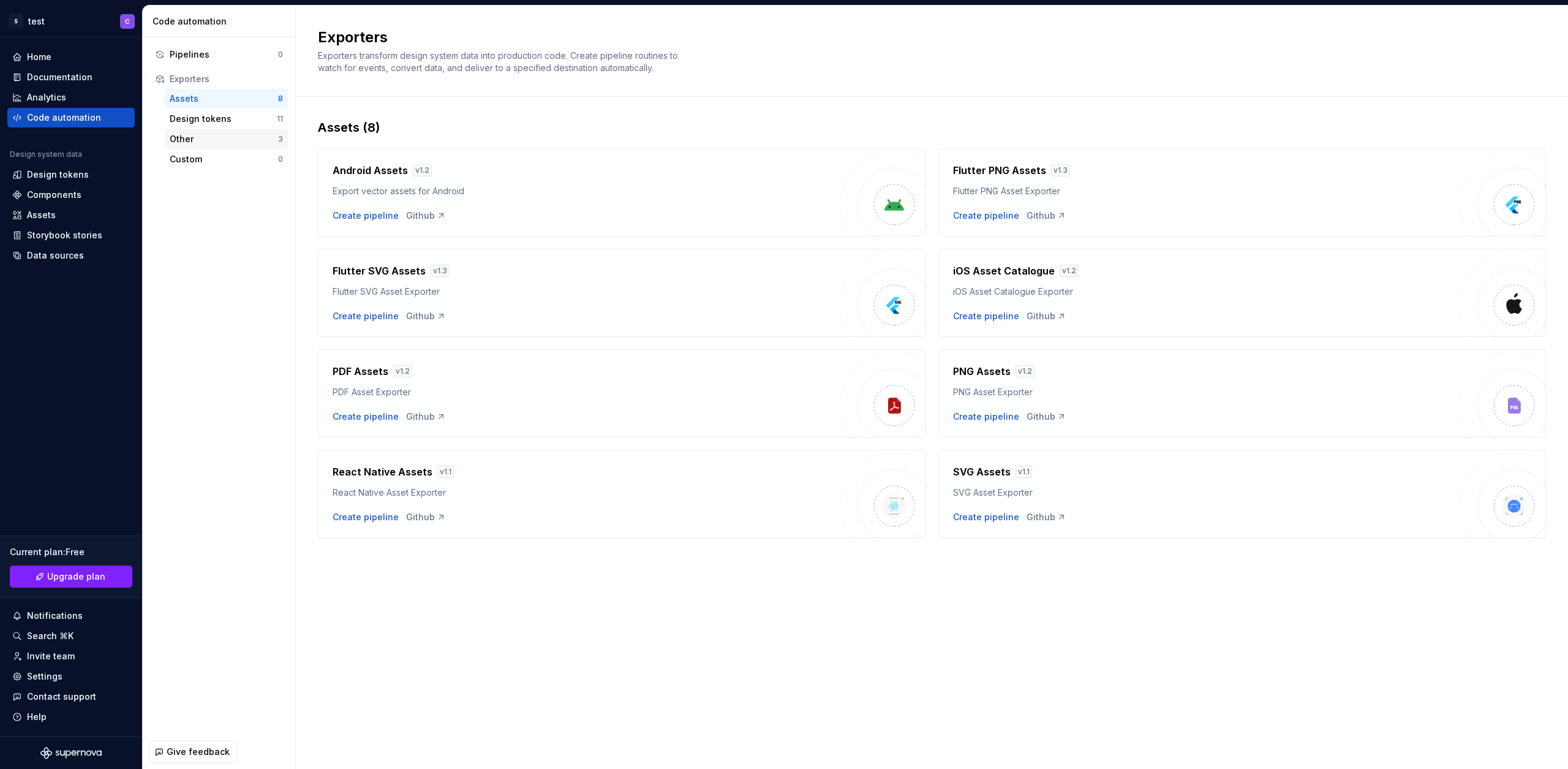
click at [204, 140] on div "Other" at bounding box center [224, 139] width 109 height 13
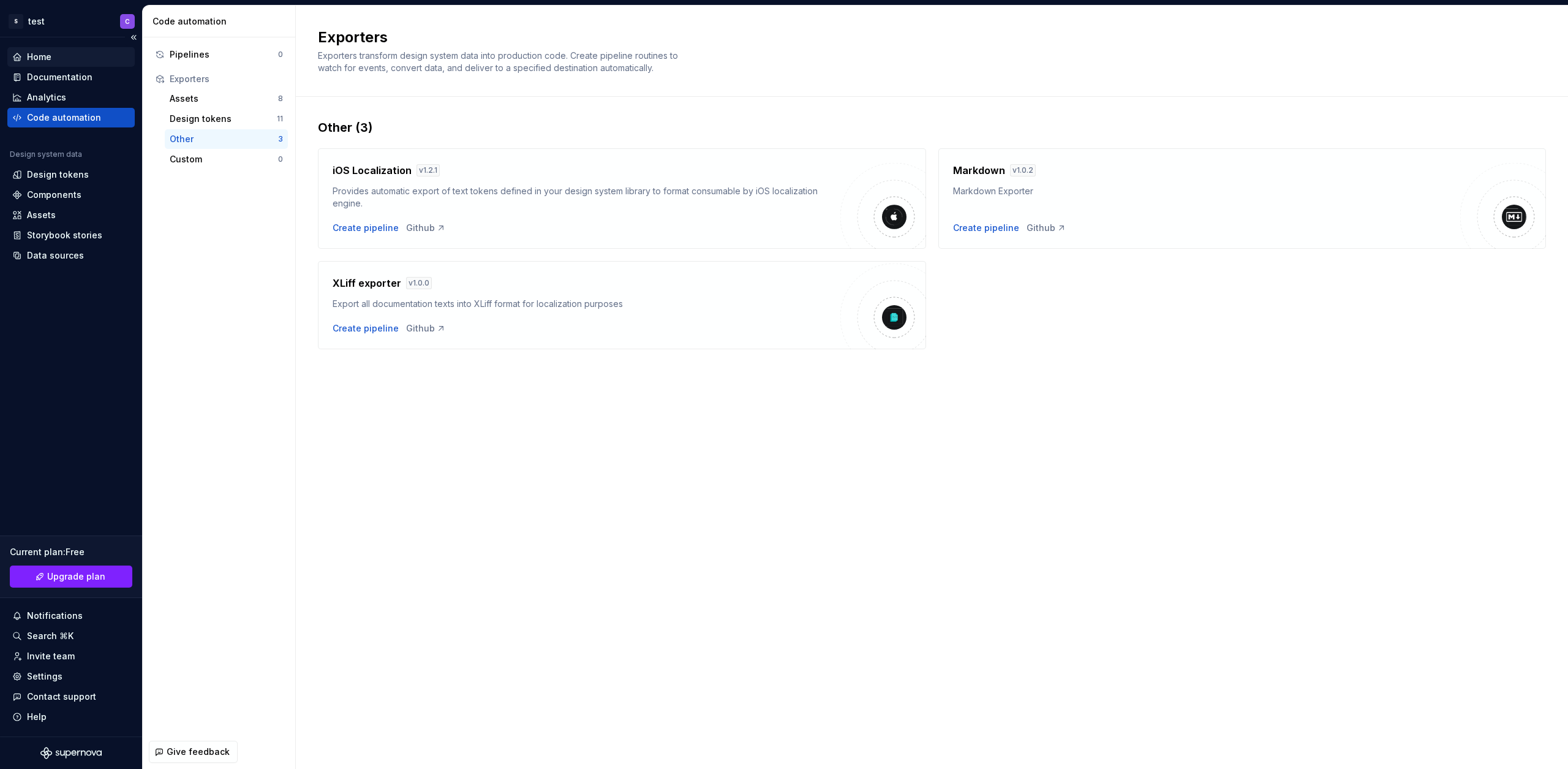
click at [45, 57] on div "Home" at bounding box center [39, 57] width 24 height 13
